Goal: Information Seeking & Learning: Understand process/instructions

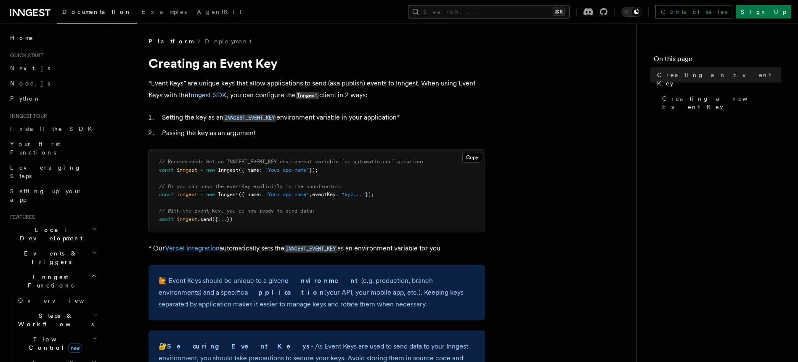
scroll to position [48, 0]
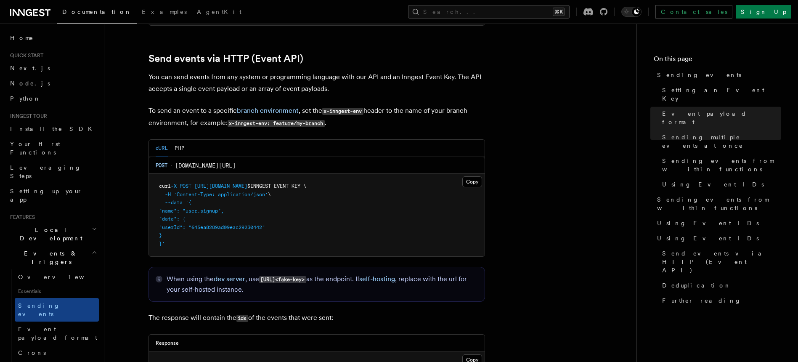
scroll to position [1739, 0]
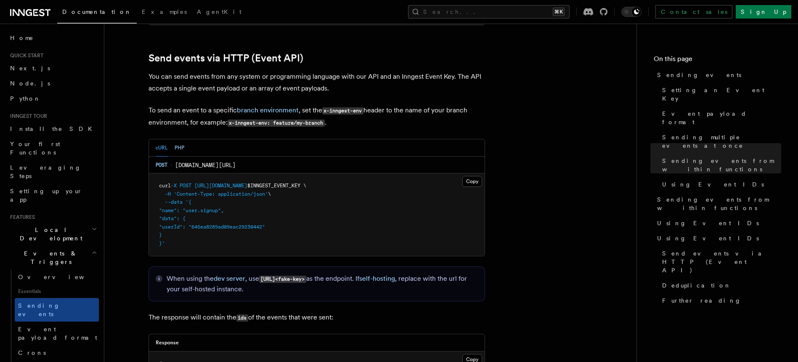
click at [183, 139] on button "PHP" at bounding box center [180, 147] width 10 height 17
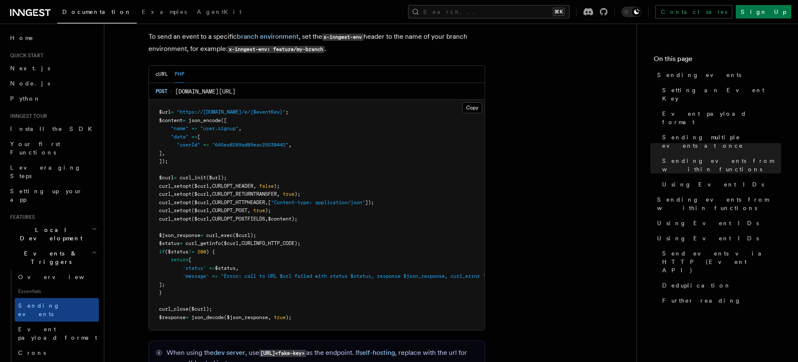
scroll to position [1802, 0]
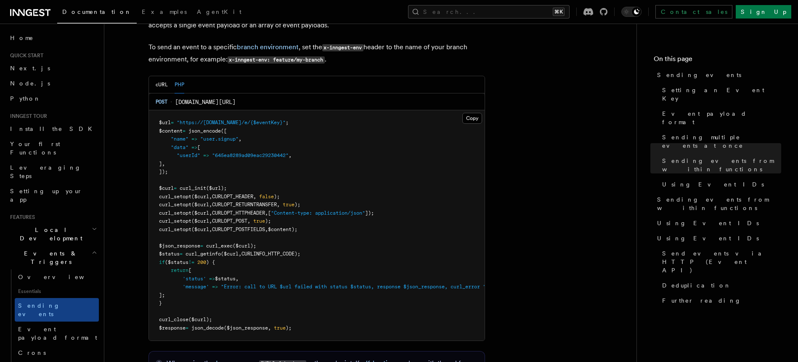
click at [183, 76] on button "PHP" at bounding box center [180, 84] width 10 height 17
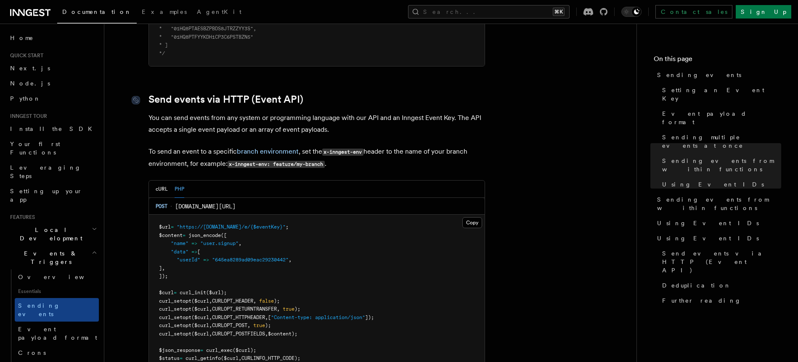
scroll to position [1704, 0]
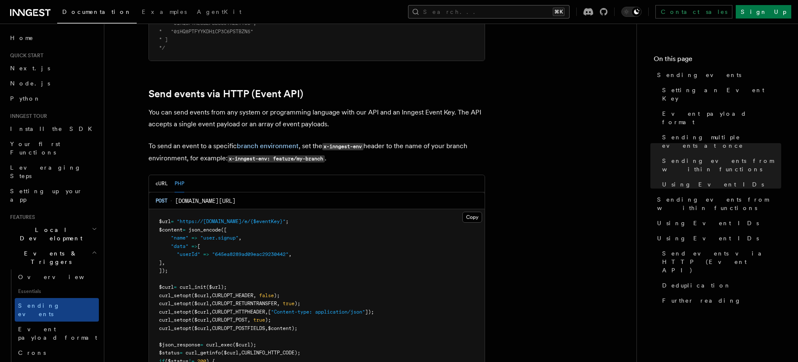
drag, startPoint x: 147, startPoint y: 93, endPoint x: 617, endPoint y: 5, distance: 477.9
